Goal: Find contact information: Find contact information

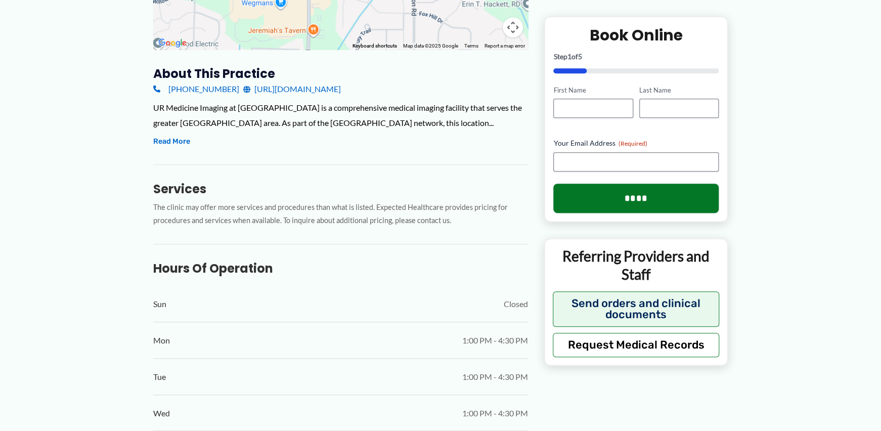
scroll to position [269, 0]
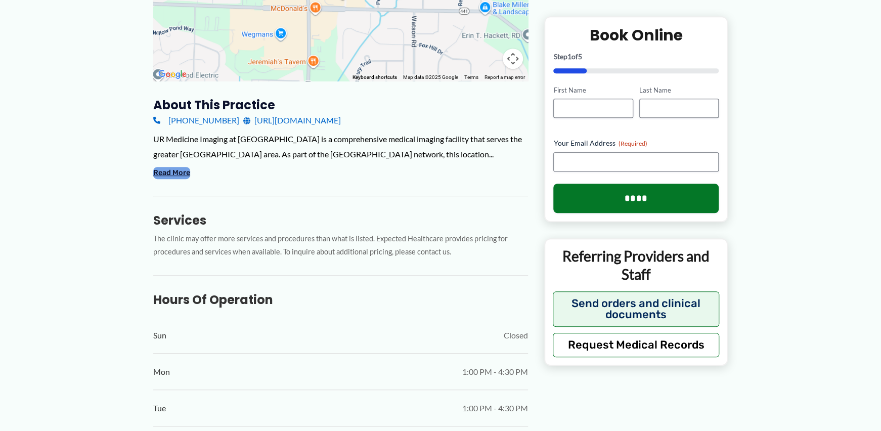
click at [182, 171] on button "Read More" at bounding box center [171, 173] width 37 height 12
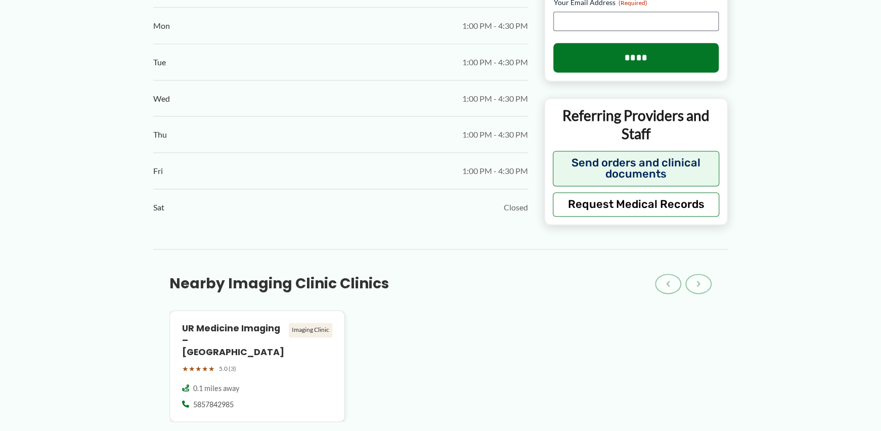
scroll to position [807, 0]
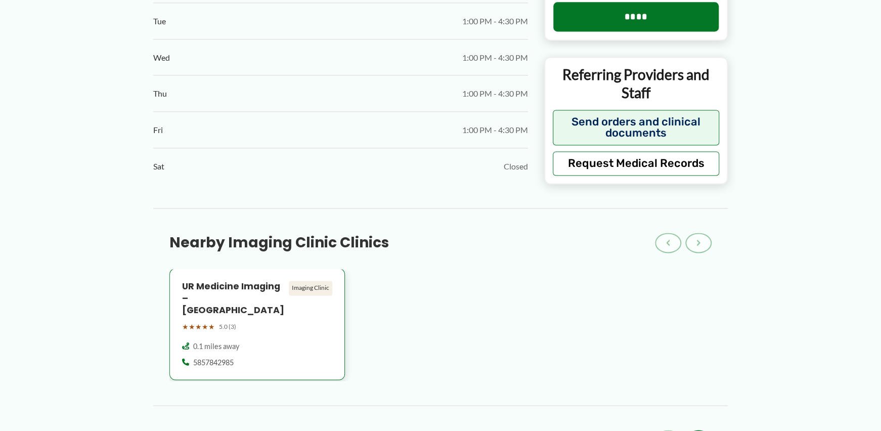
click at [307, 287] on div "Imaging Clinic" at bounding box center [310, 288] width 43 height 14
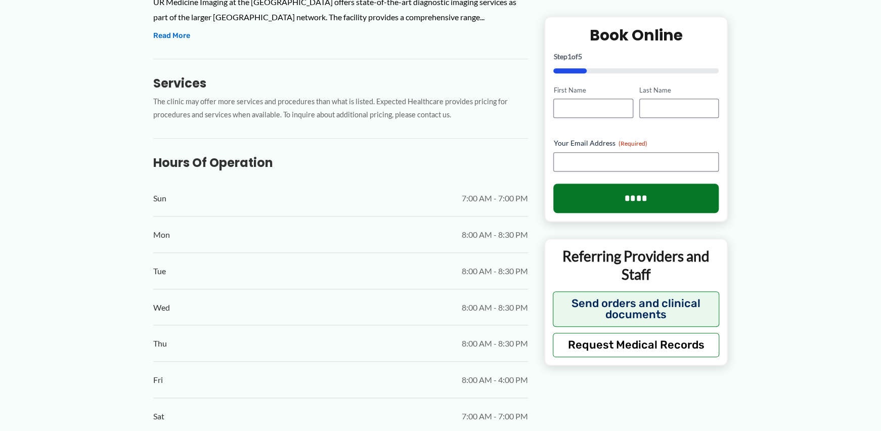
scroll to position [311, 0]
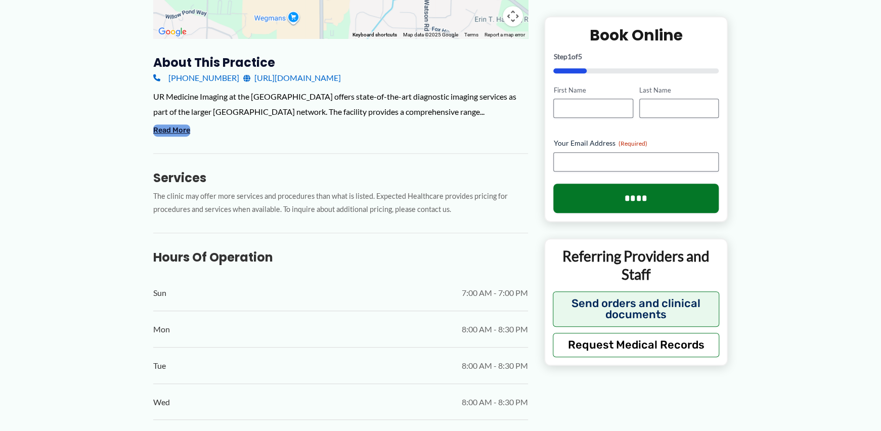
click at [181, 137] on button "Read More" at bounding box center [171, 130] width 37 height 12
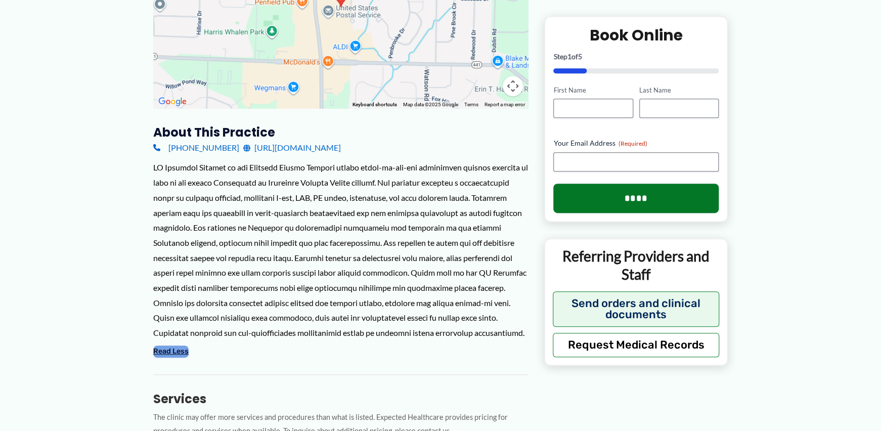
scroll to position [204, 0]
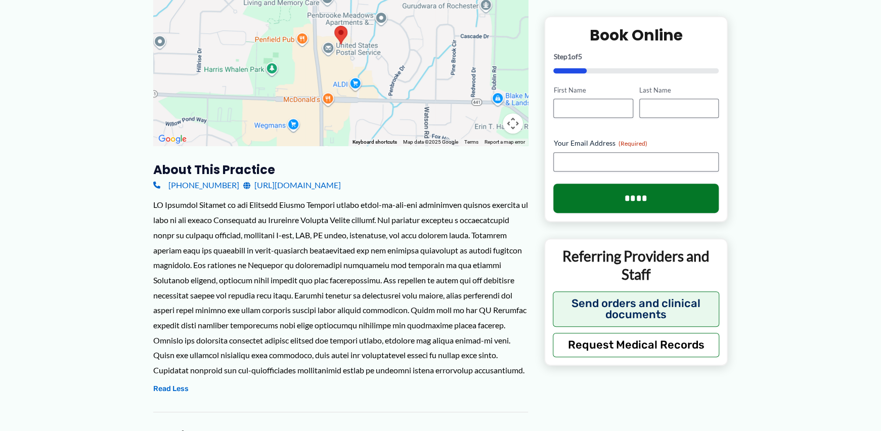
click at [277, 184] on link "[URL][DOMAIN_NAME]" at bounding box center [292, 184] width 98 height 15
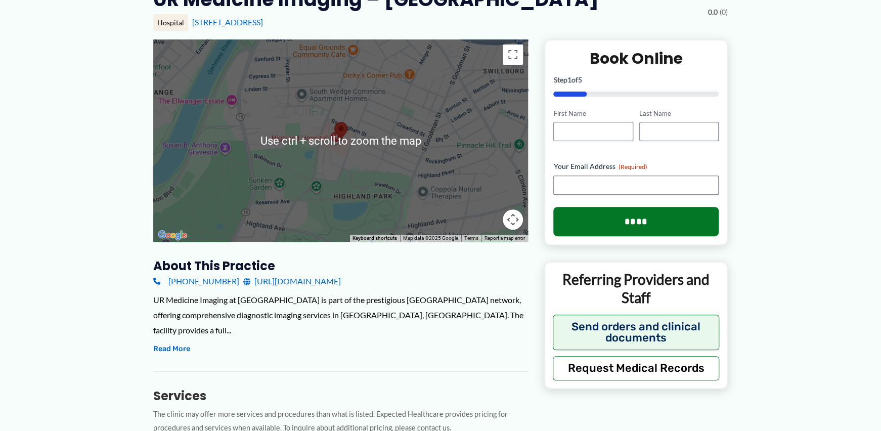
scroll to position [161, 0]
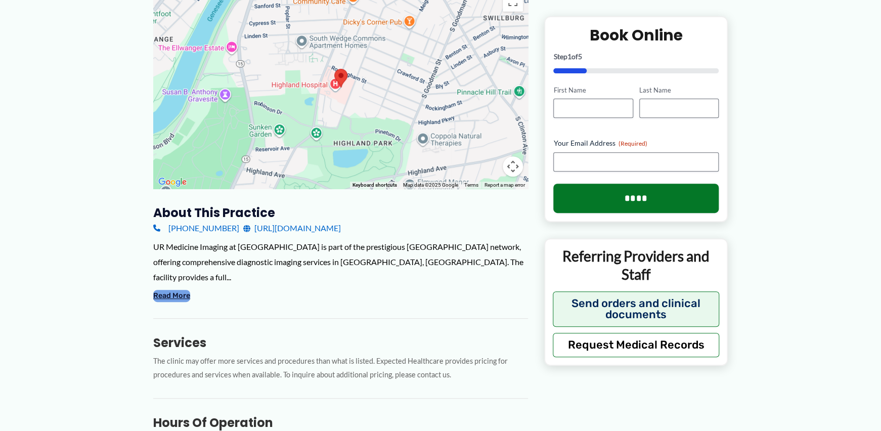
click at [174, 294] on button "Read More" at bounding box center [171, 296] width 37 height 12
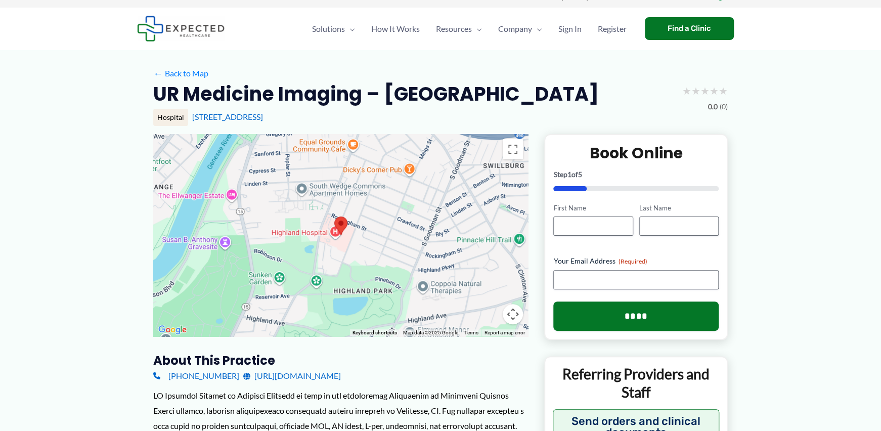
scroll to position [0, 0]
